Goal: Task Accomplishment & Management: Complete application form

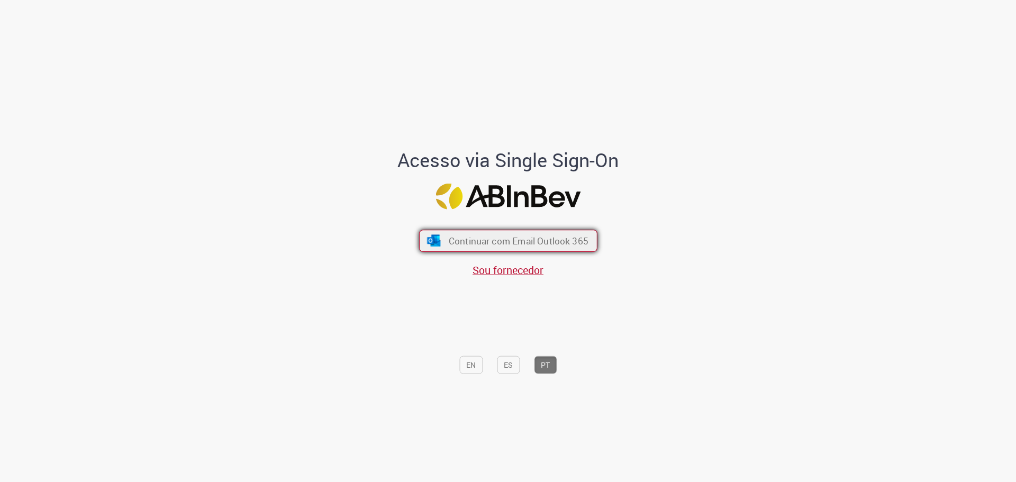
click at [519, 245] on span "Continuar com Email Outlook 365" at bounding box center [518, 241] width 140 height 12
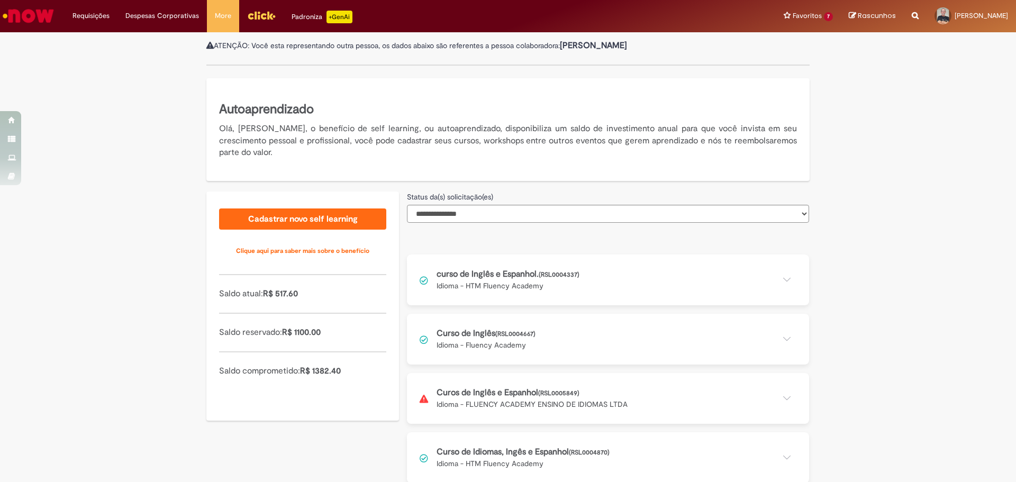
scroll to position [139, 0]
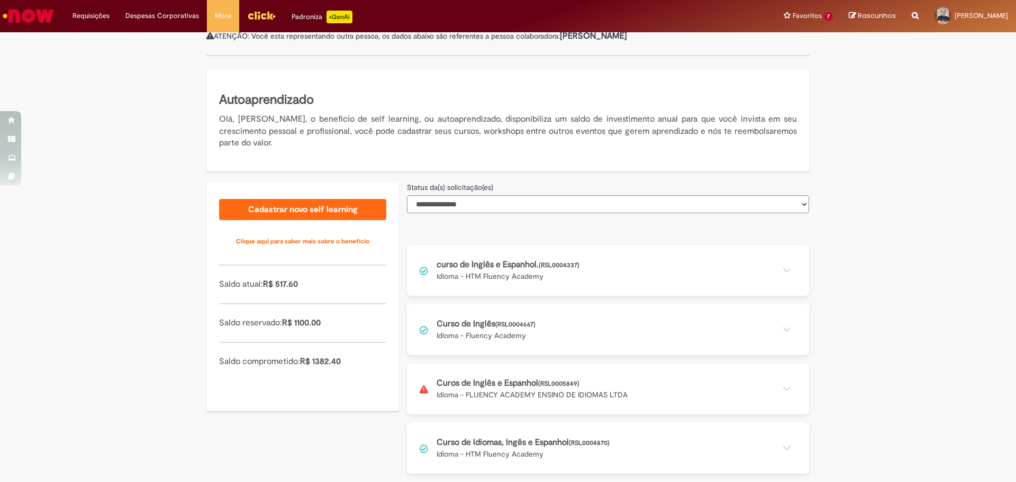
click at [783, 383] on button at bounding box center [608, 389] width 402 height 51
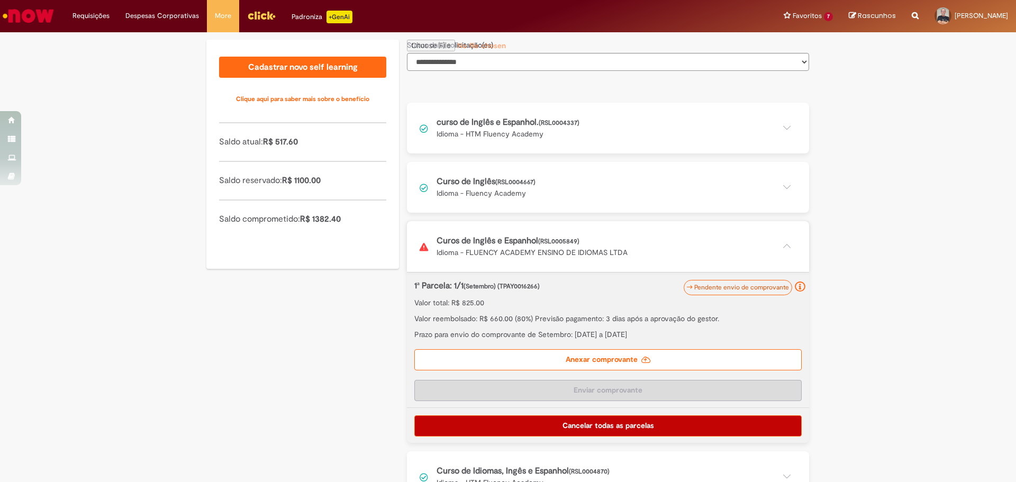
scroll to position [298, 0]
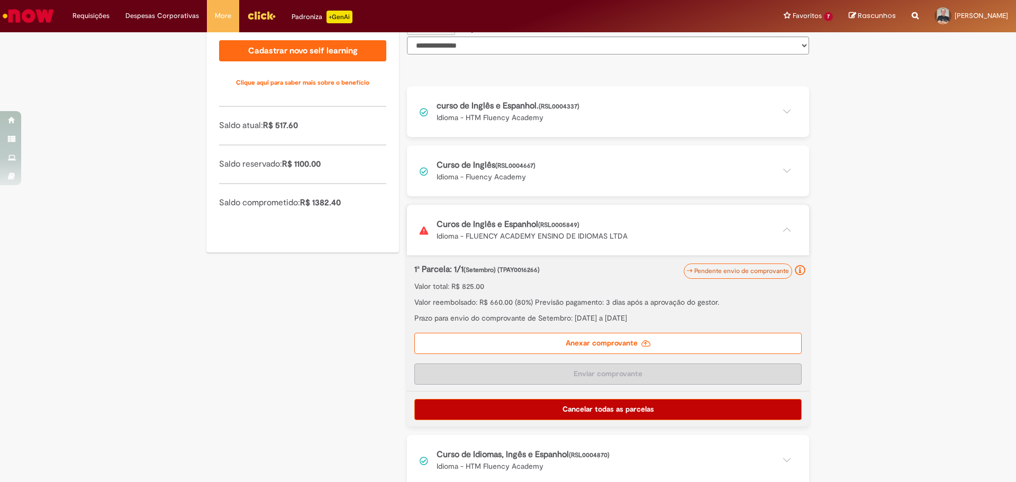
click at [595, 344] on label "Anexar comprovante" at bounding box center [607, 343] width 387 height 21
click at [551, 35] on input "Anexar comprovante" at bounding box center [479, 29] width 144 height 12
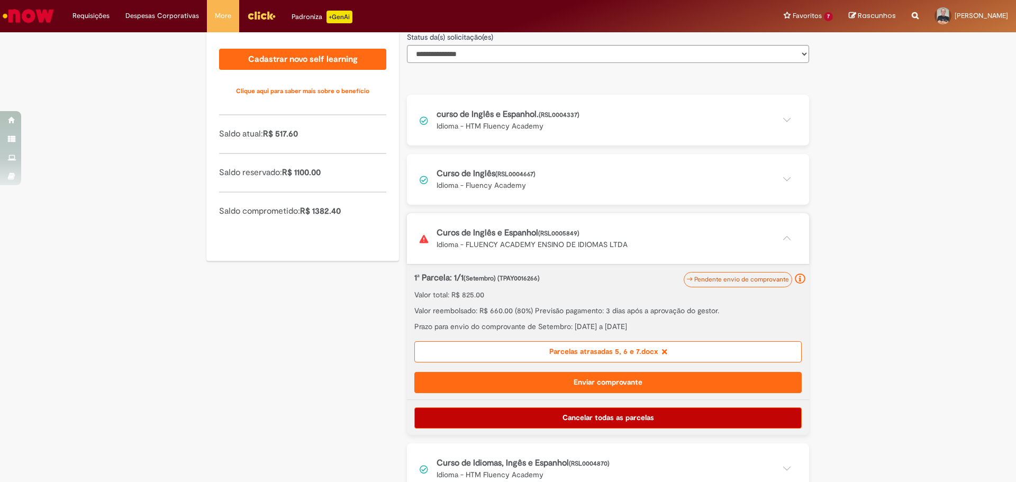
click at [595, 385] on button "Enviar comprovante" at bounding box center [607, 382] width 387 height 21
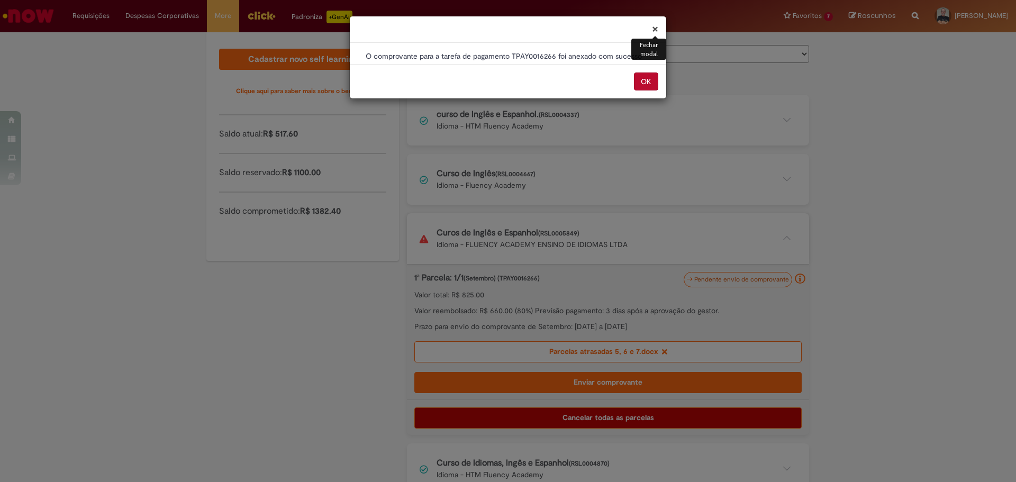
click at [646, 80] on button "OK" at bounding box center [646, 82] width 24 height 18
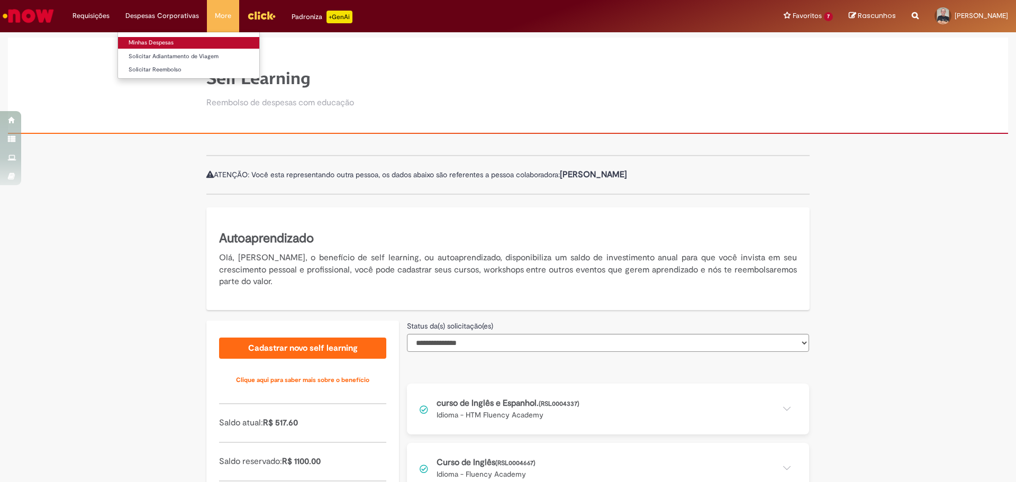
click at [154, 46] on link "Minhas Despesas" at bounding box center [188, 43] width 141 height 12
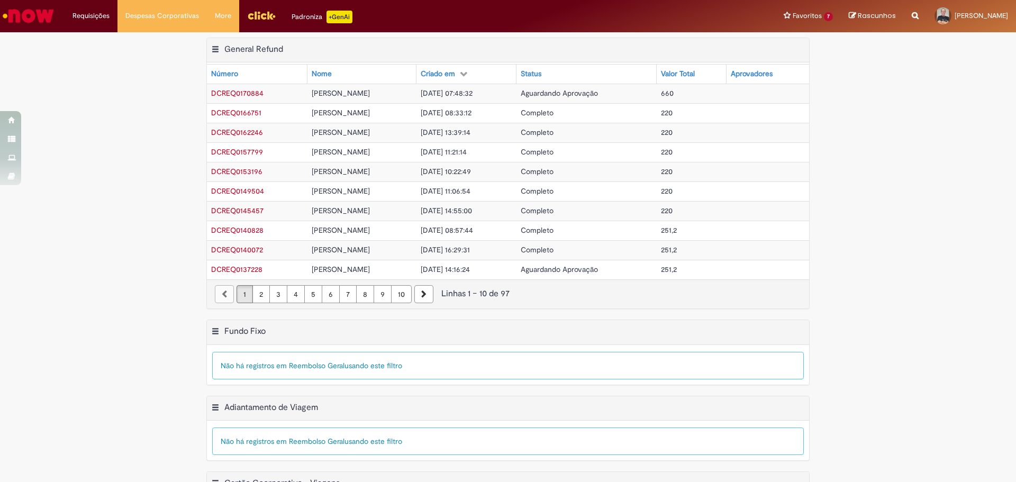
click at [248, 95] on span "DCREQ0170884" at bounding box center [237, 93] width 52 height 10
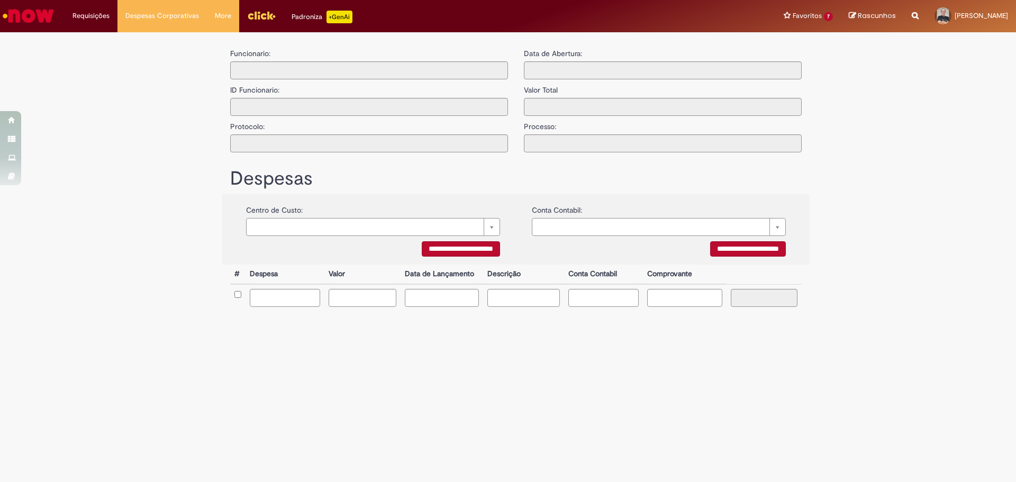
type input "**********"
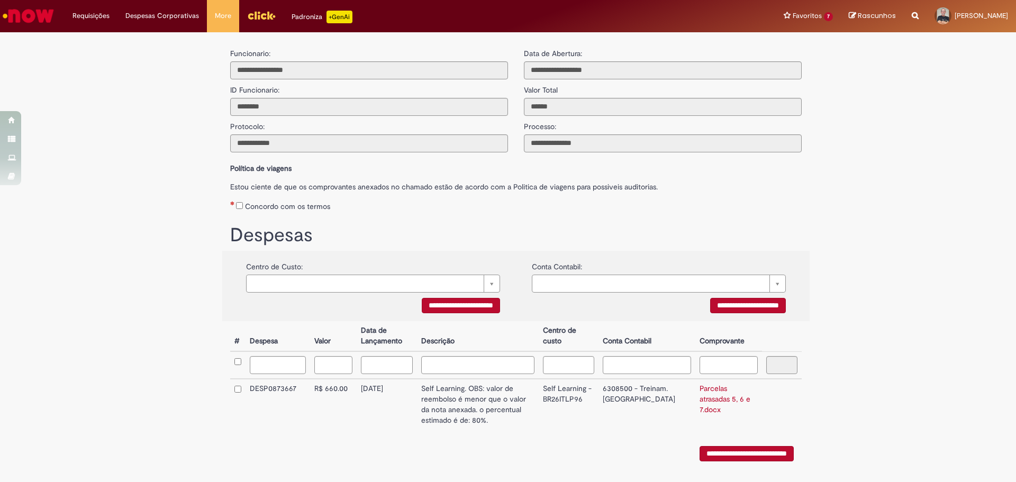
scroll to position [30, 0]
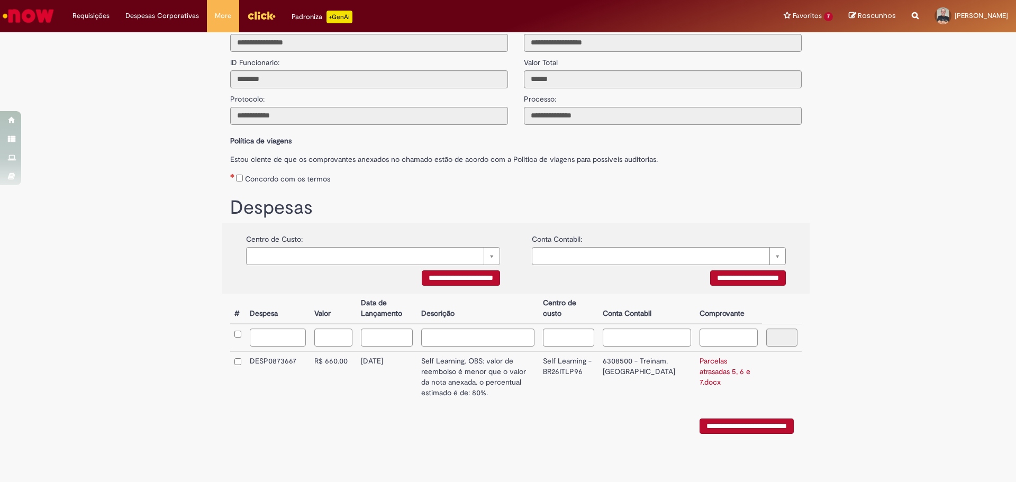
click at [740, 425] on input "**********" at bounding box center [747, 426] width 94 height 15
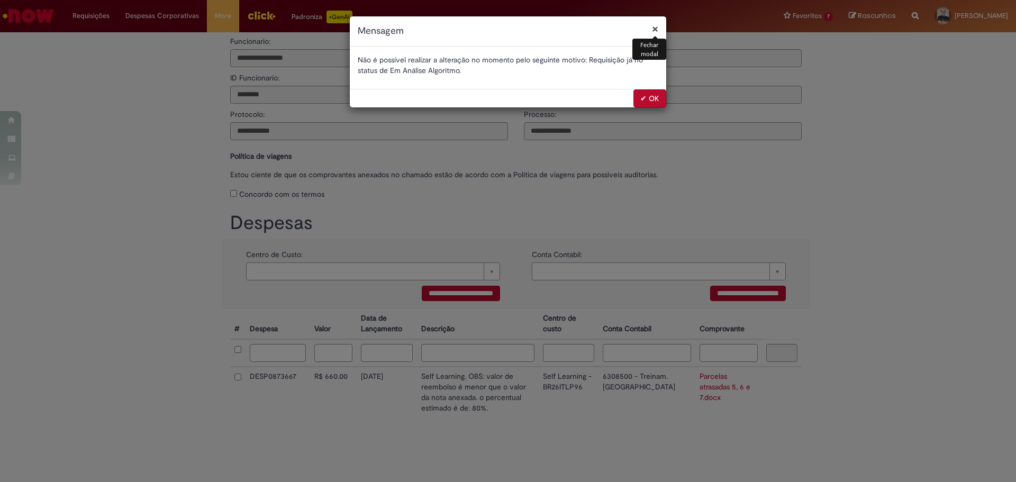
scroll to position [0, 0]
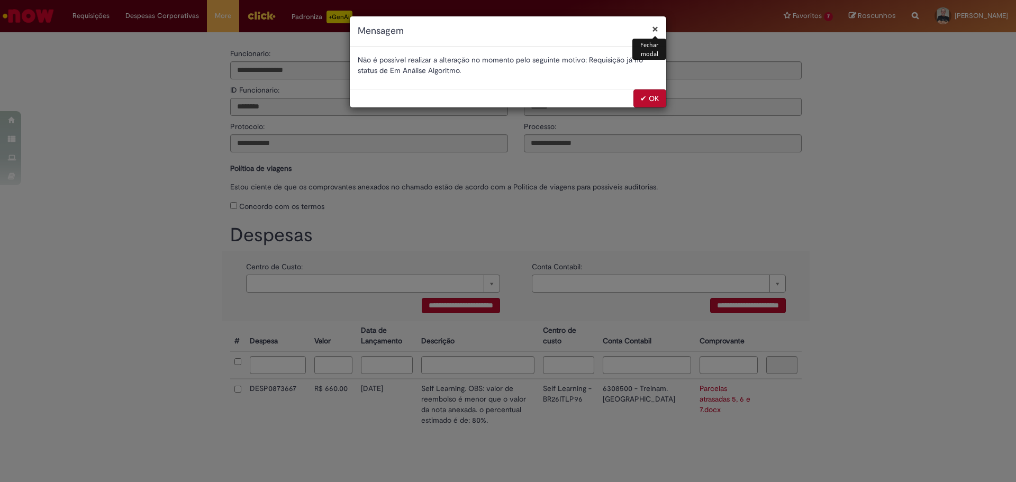
click at [652, 97] on button "✔ OK" at bounding box center [650, 98] width 33 height 18
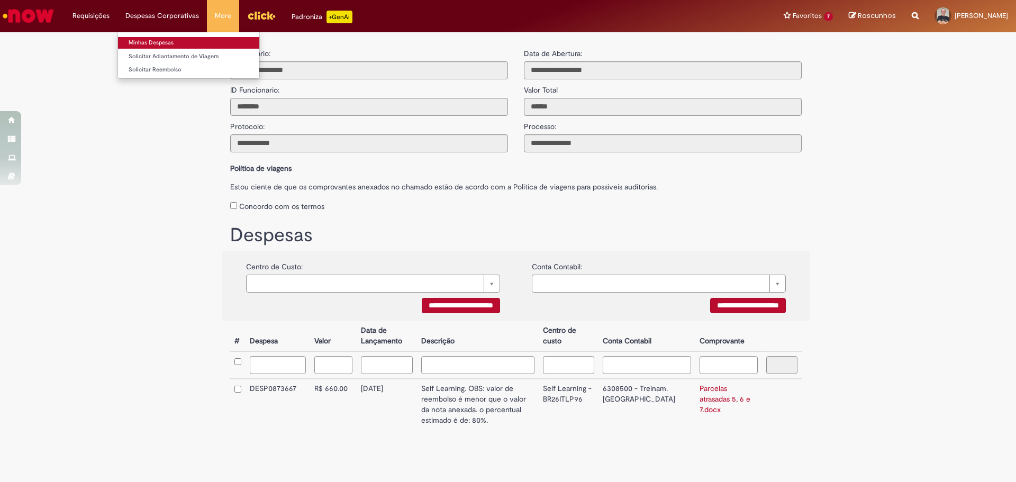
click at [151, 40] on link "Minhas Despesas" at bounding box center [188, 43] width 141 height 12
